Goal: Task Accomplishment & Management: Use online tool/utility

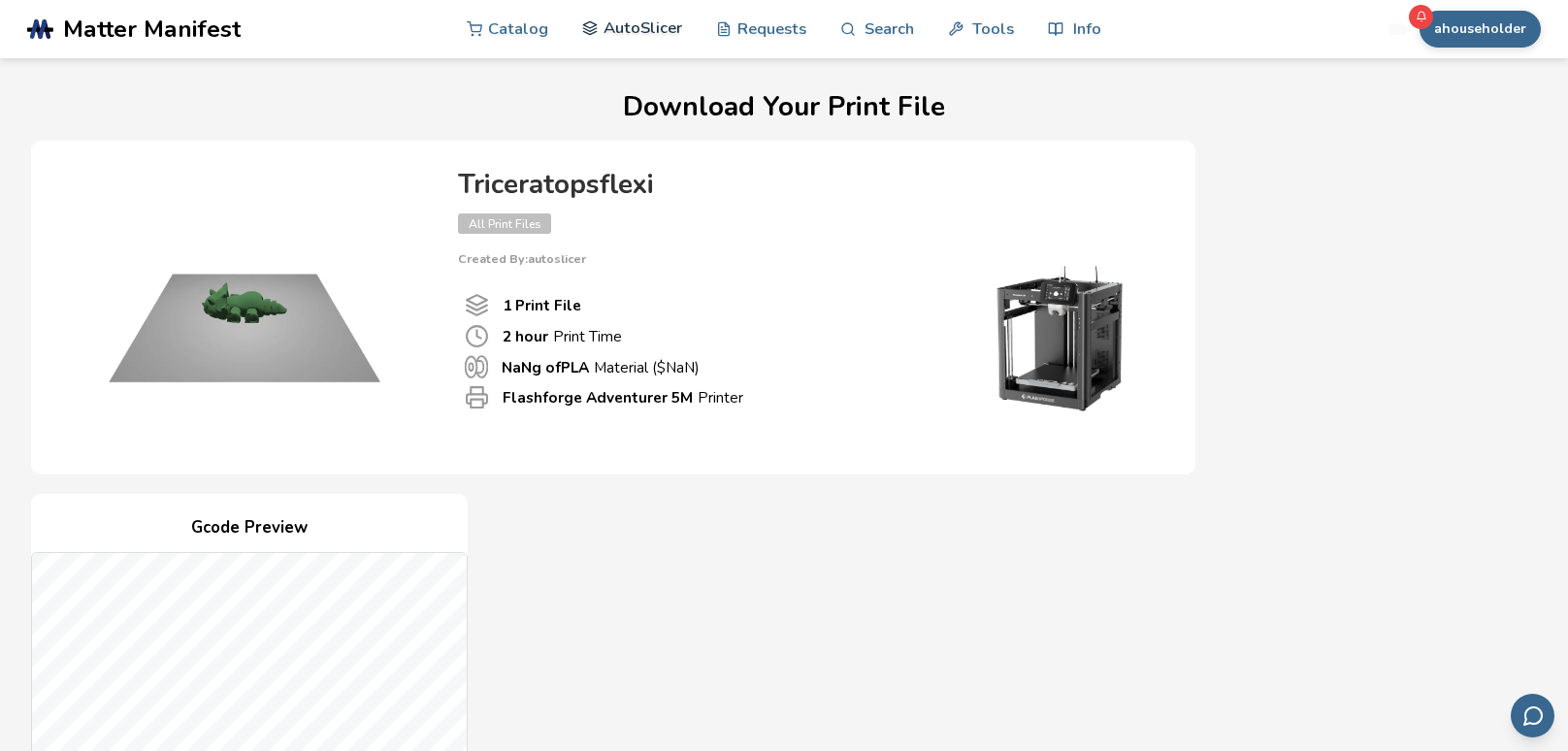
click at [619, 24] on link "AutoSlicer" at bounding box center [632, 28] width 100 height 58
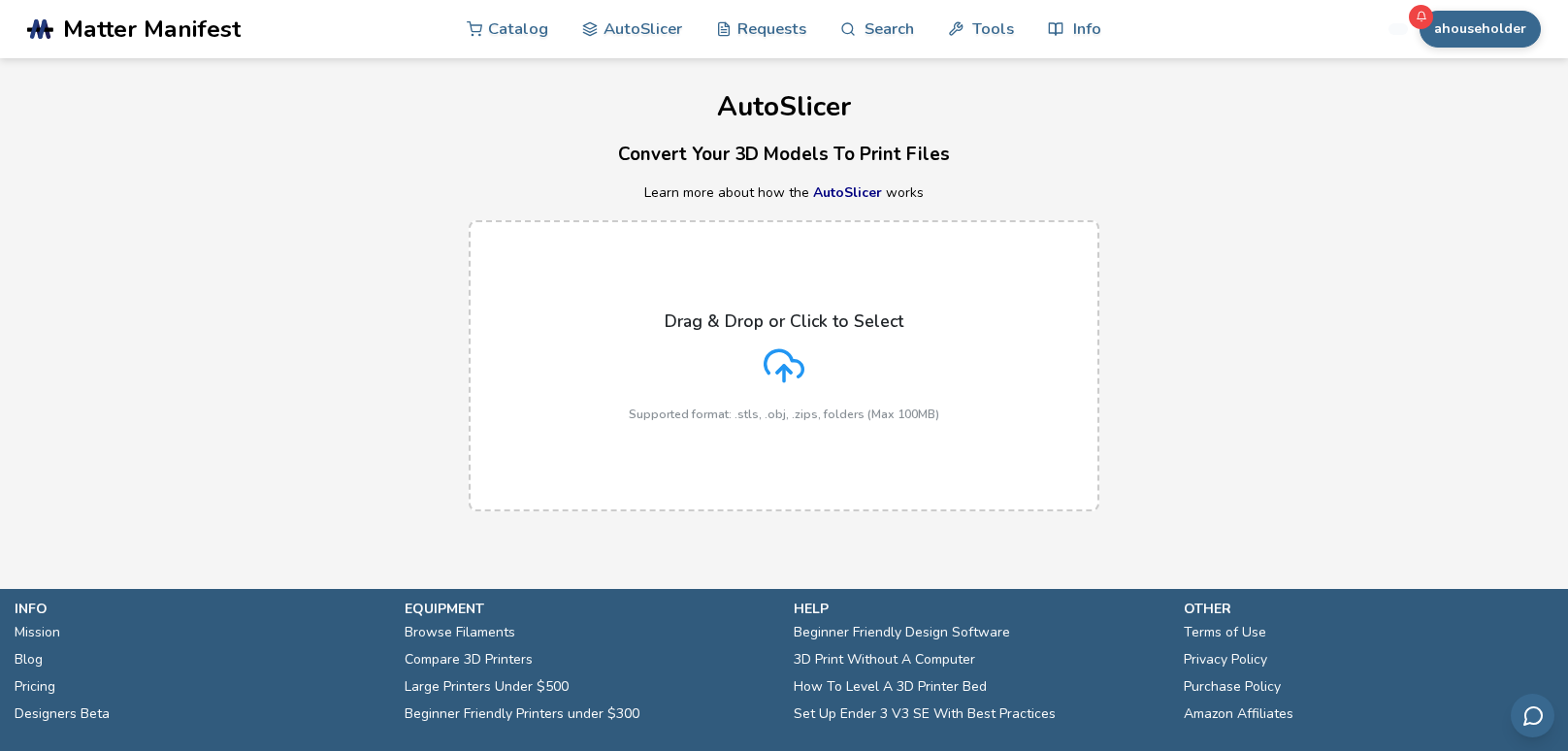
click at [1212, 149] on h3 "Convert Your 3D Models To Print Files" at bounding box center [784, 155] width 1568 height 30
click at [783, 30] on link "Requests" at bounding box center [761, 28] width 90 height 58
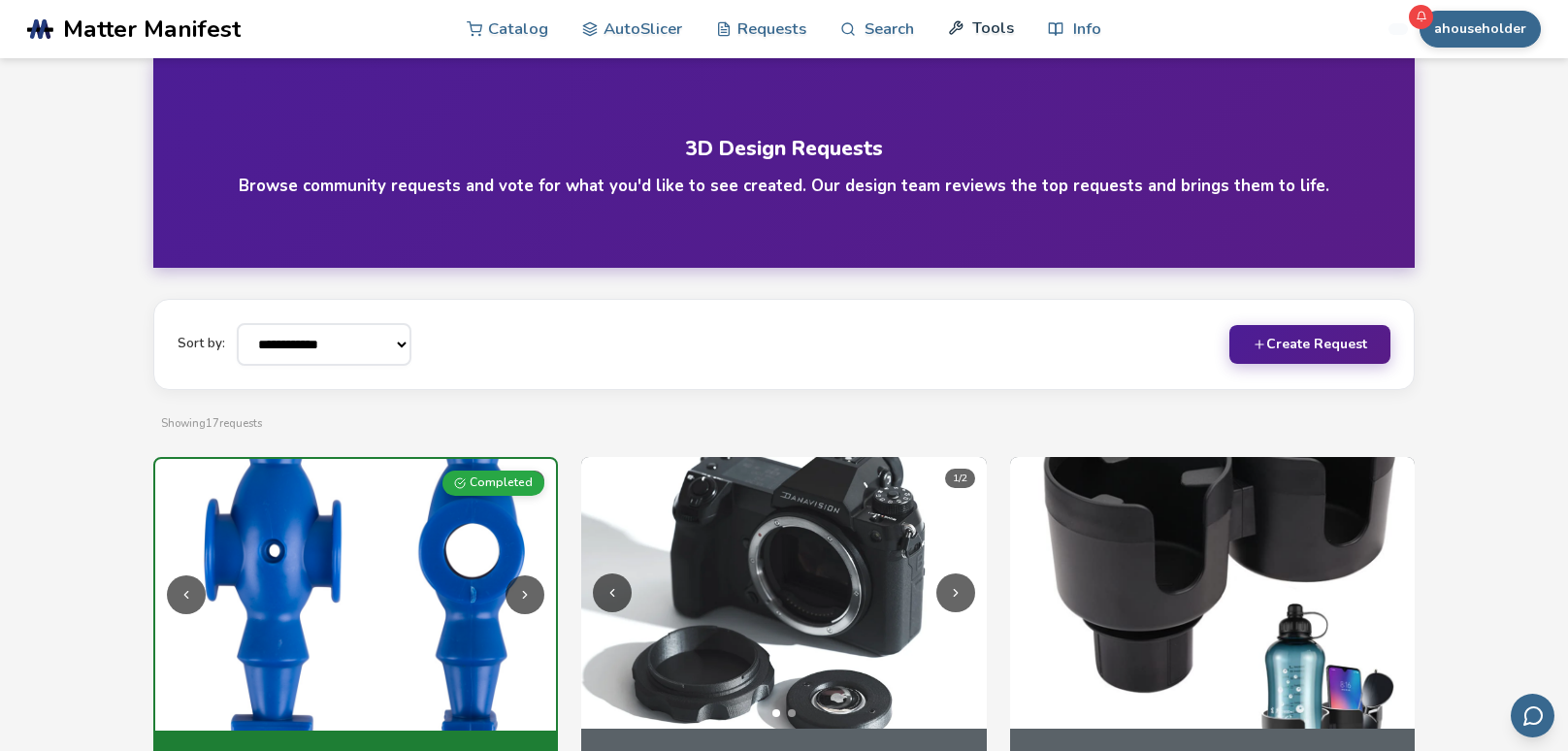
click at [975, 26] on link "Tools" at bounding box center [980, 28] width 66 height 58
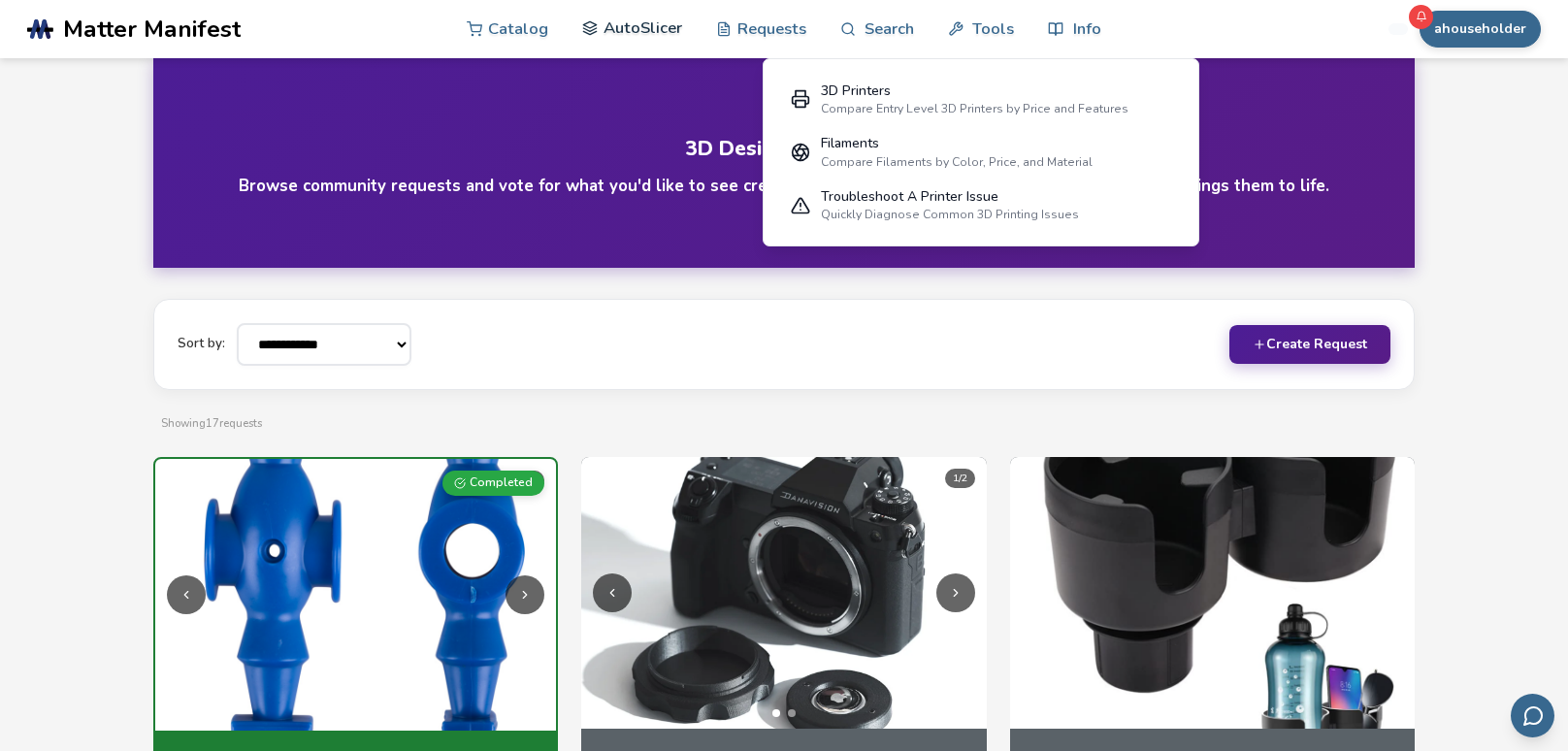
click at [657, 24] on link "AutoSlicer" at bounding box center [632, 28] width 100 height 58
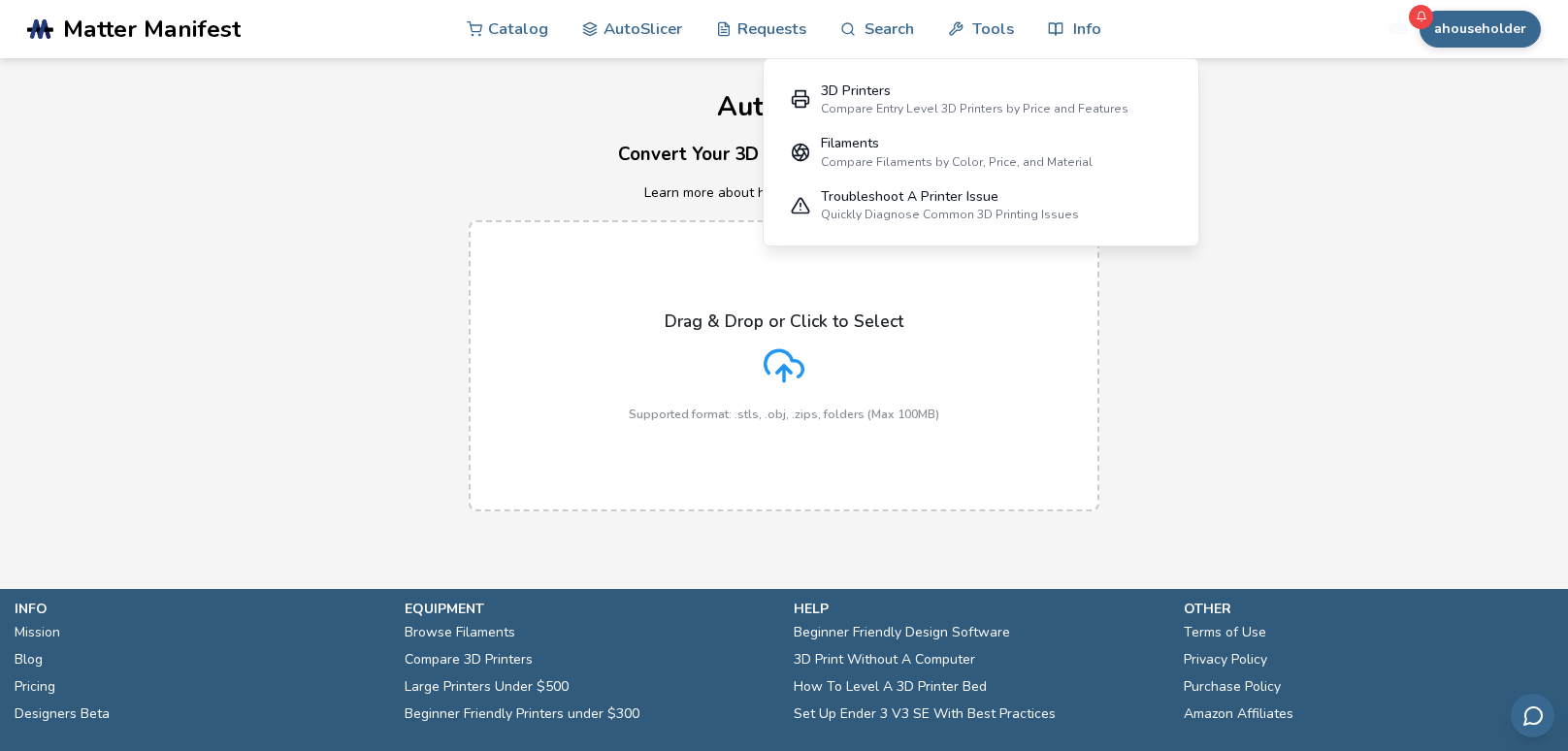
click at [408, 300] on div "Drag & Drop or Click to Select Supported format: .stls, .obj, .zips, folders (M…" at bounding box center [784, 365] width 1568 height 330
